Goal: Information Seeking & Learning: Learn about a topic

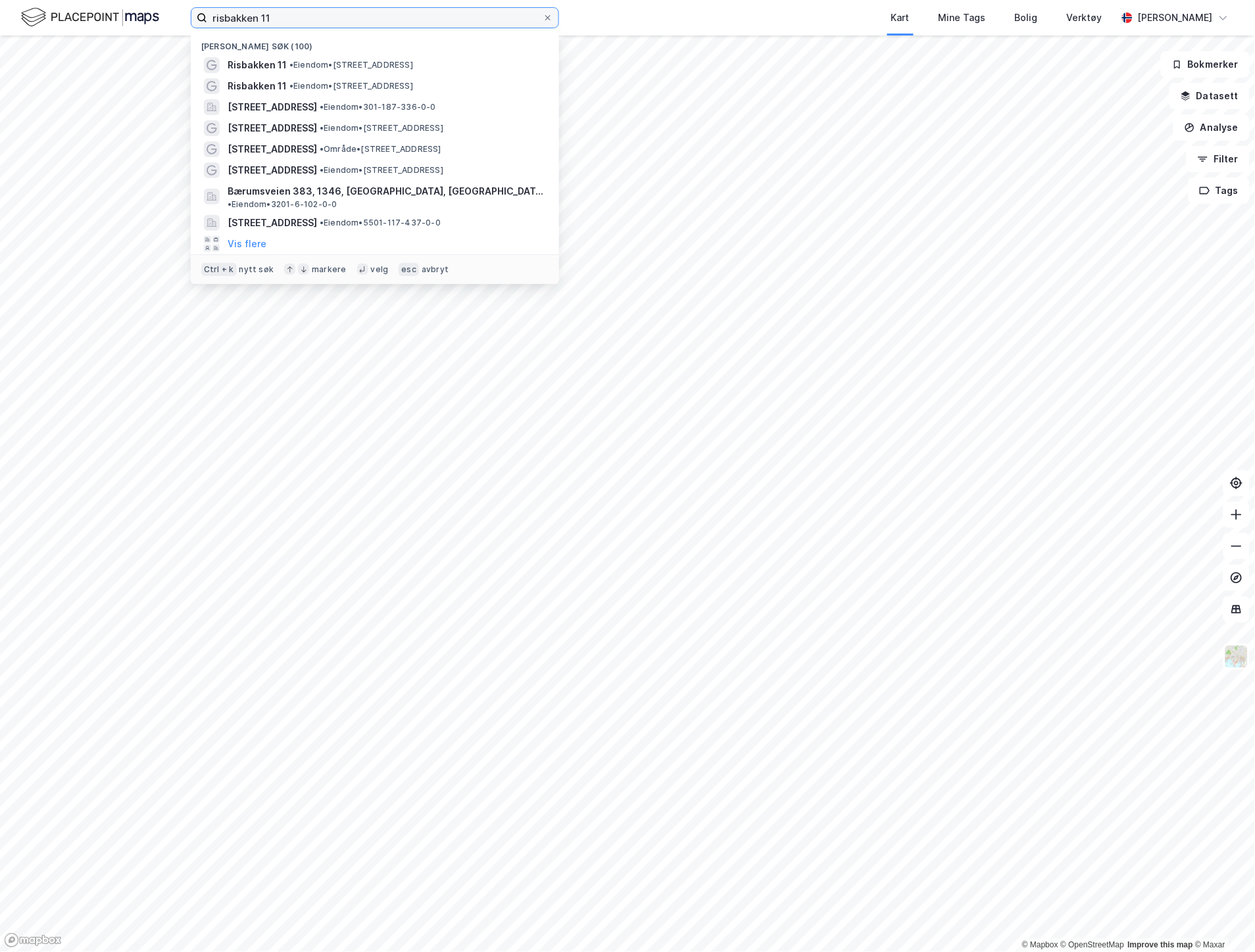
drag, startPoint x: 300, startPoint y: 21, endPoint x: 159, endPoint y: 20, distance: 141.0
click at [159, 20] on div "risbakken 11 Nylige søk (100) Risbakken 11 • Eiendom • [STREET_ADDRESS] • Eiend…" at bounding box center [628, 17] width 1255 height 35
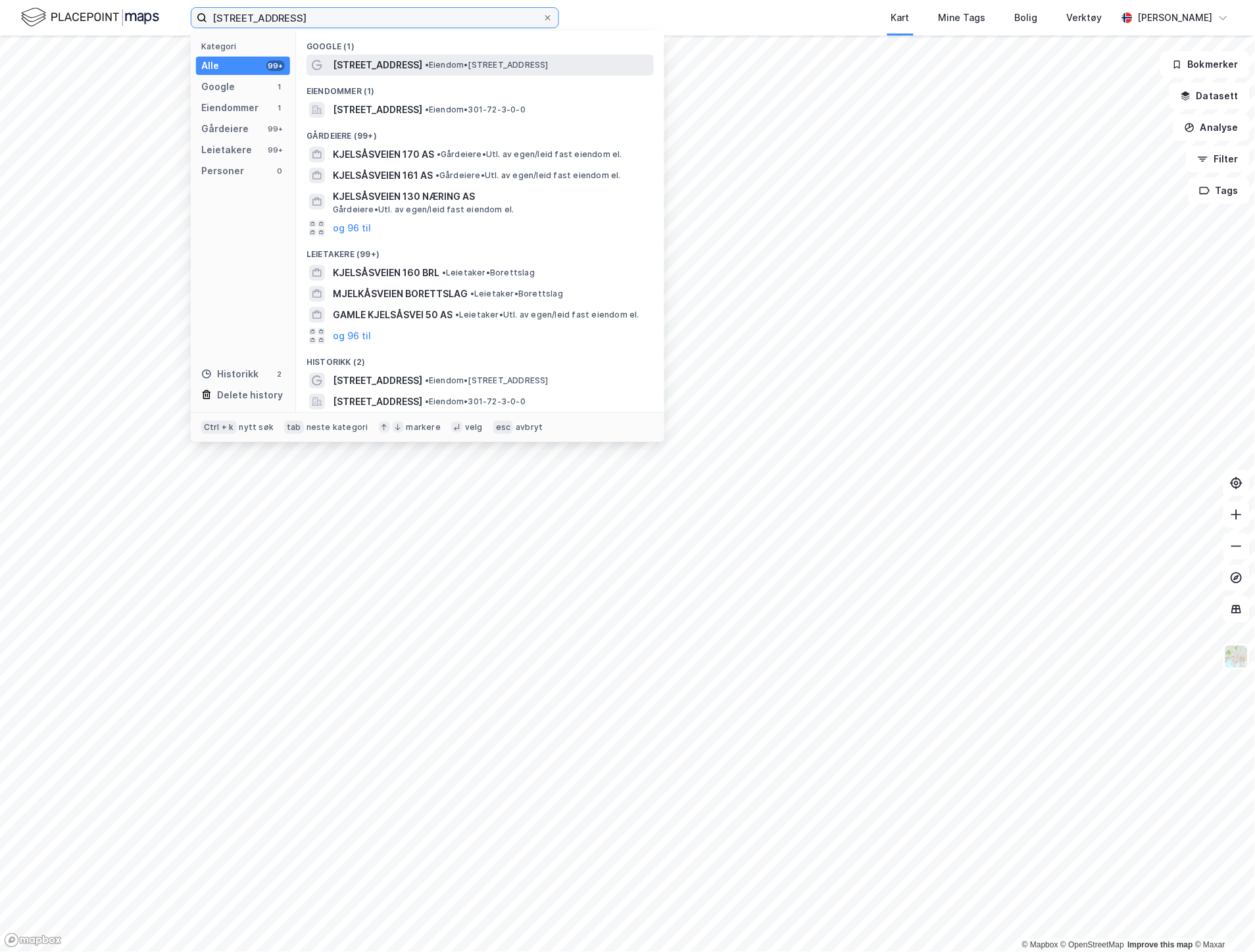
type input "[STREET_ADDRESS]"
click at [386, 61] on span "[STREET_ADDRESS]" at bounding box center [378, 65] width 90 height 16
